Goal: Information Seeking & Learning: Learn about a topic

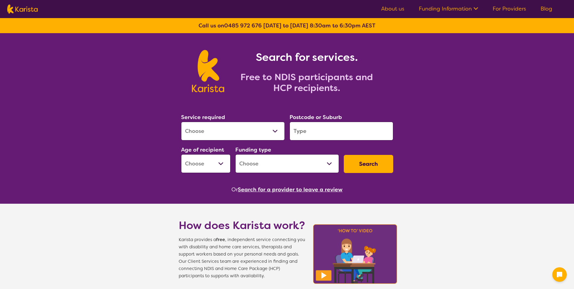
click at [546, 10] on link "Blog" at bounding box center [546, 8] width 12 height 7
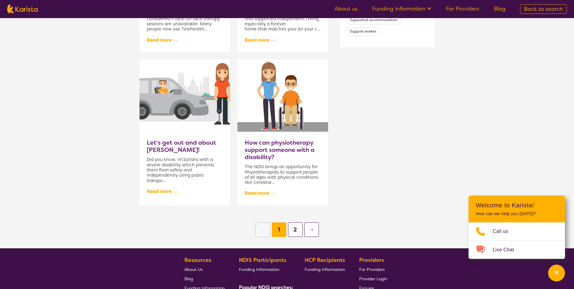
scroll to position [542, 0]
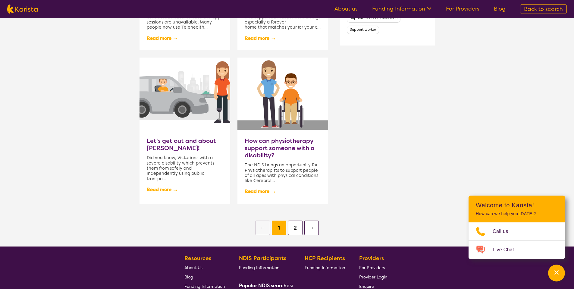
click at [296, 235] on button "2" at bounding box center [295, 228] width 14 height 14
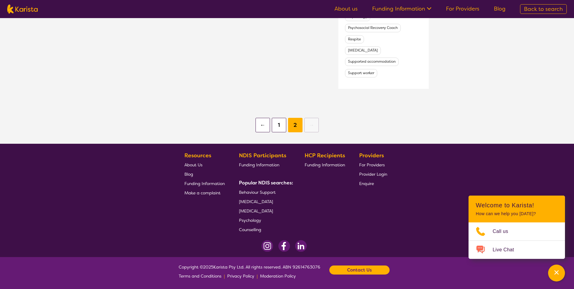
click at [273, 118] on button "1" at bounding box center [279, 125] width 14 height 14
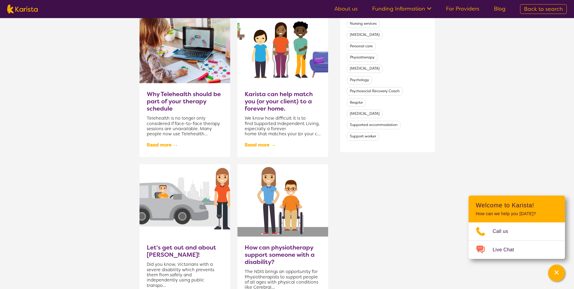
scroll to position [398, 0]
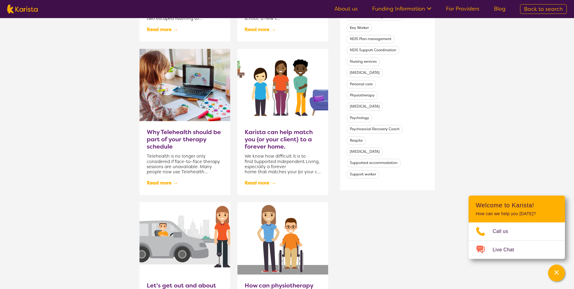
click at [394, 8] on link "Funding Information" at bounding box center [401, 8] width 59 height 7
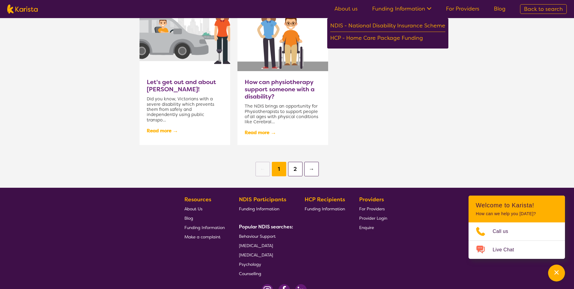
scroll to position [674, 0]
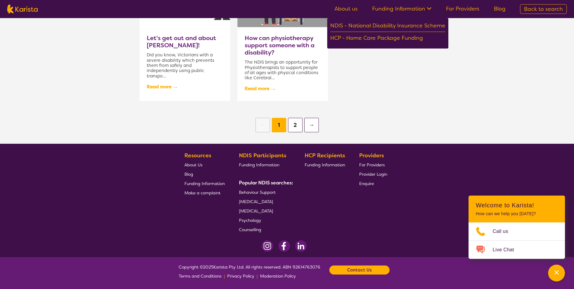
click at [262, 189] on span "Behaviour Support" at bounding box center [257, 191] width 37 height 5
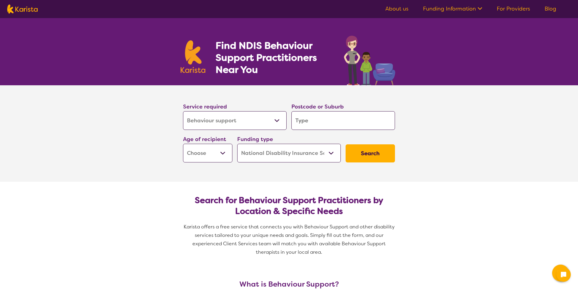
select select "Behaviour support"
select select "NDIS"
select select "Behaviour support"
select select "NDIS"
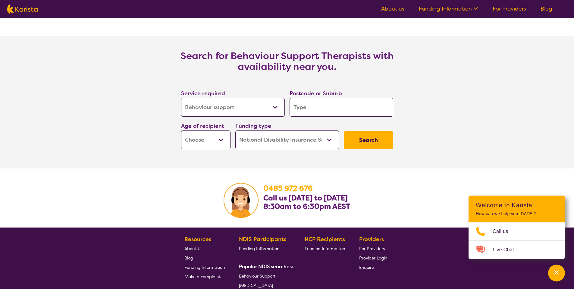
scroll to position [827, 0]
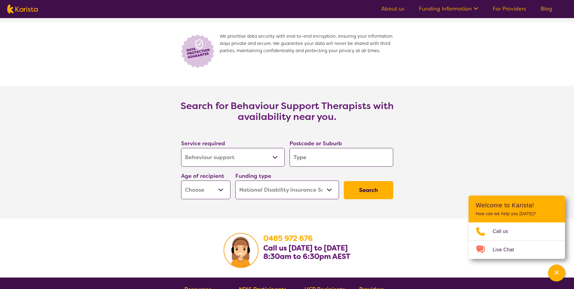
click at [239, 155] on select "Allied Health Assistant Assessment (ADHD or Autism) Behaviour support Counselli…" at bounding box center [233, 157] width 104 height 19
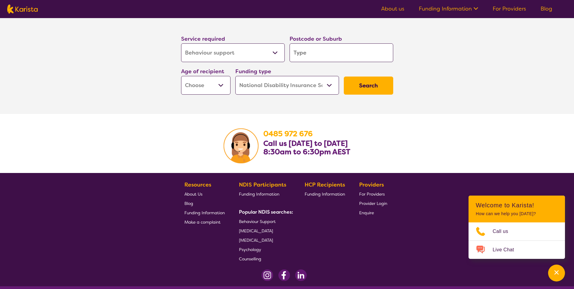
scroll to position [972, 0]
